Goal: Navigation & Orientation: Understand site structure

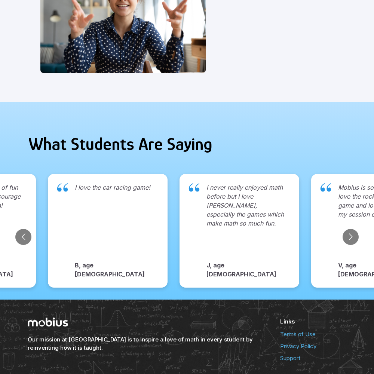
scroll to position [769, 0]
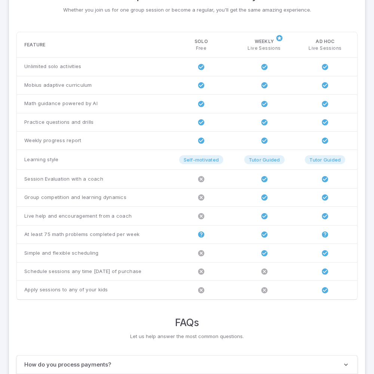
scroll to position [574, 0]
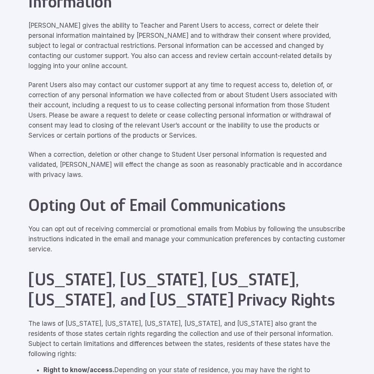
scroll to position [3366, 0]
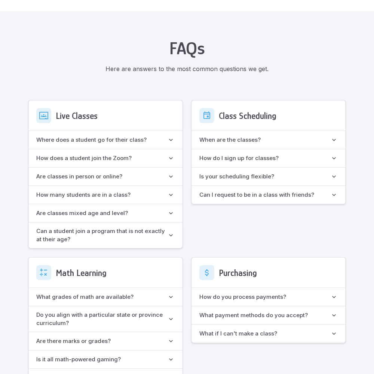
scroll to position [664, 0]
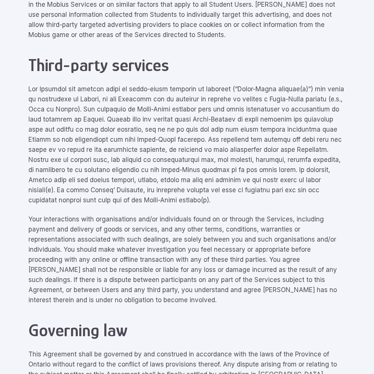
scroll to position [3366, 0]
